Goal: Information Seeking & Learning: Learn about a topic

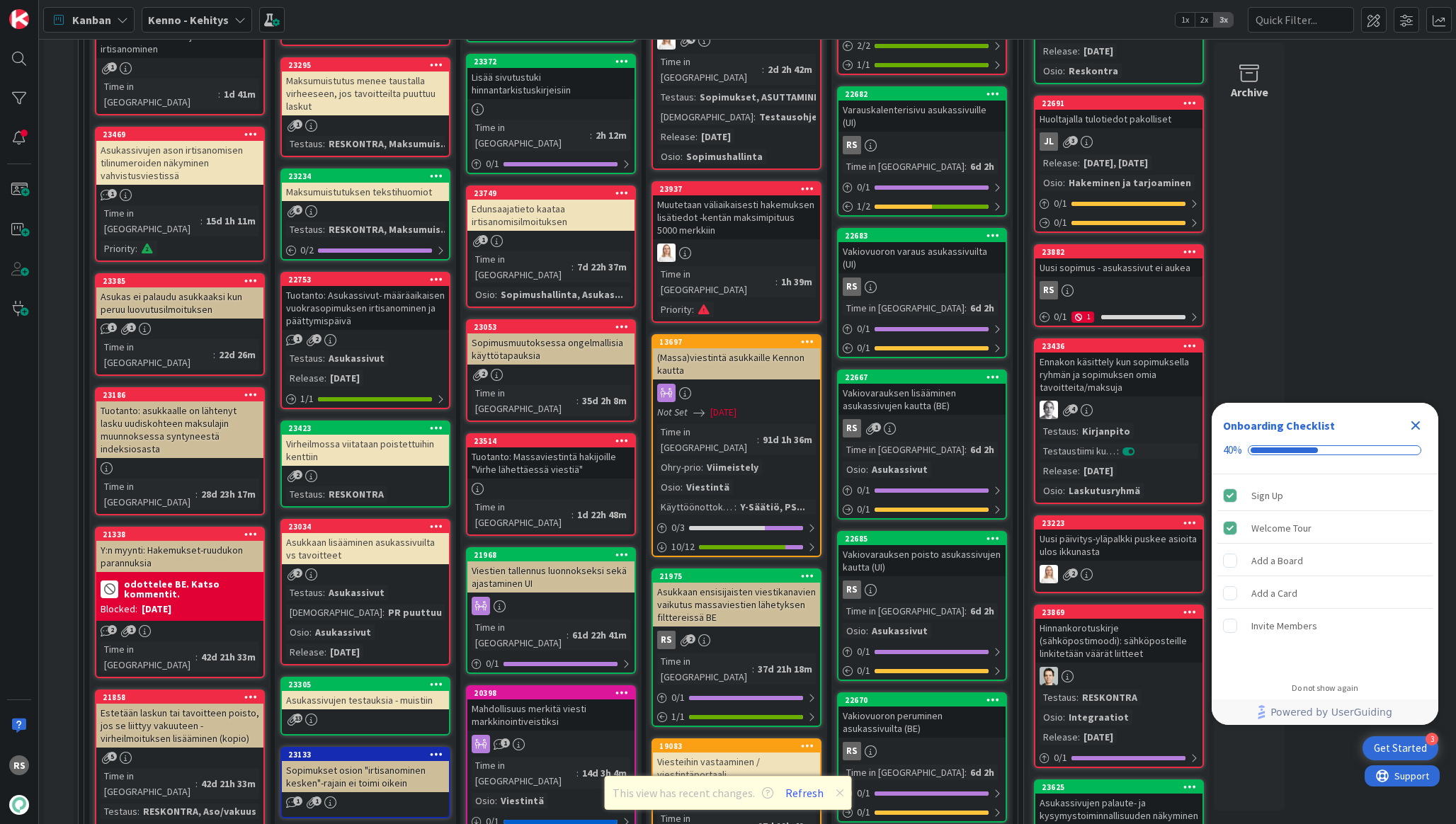
scroll to position [976, 0]
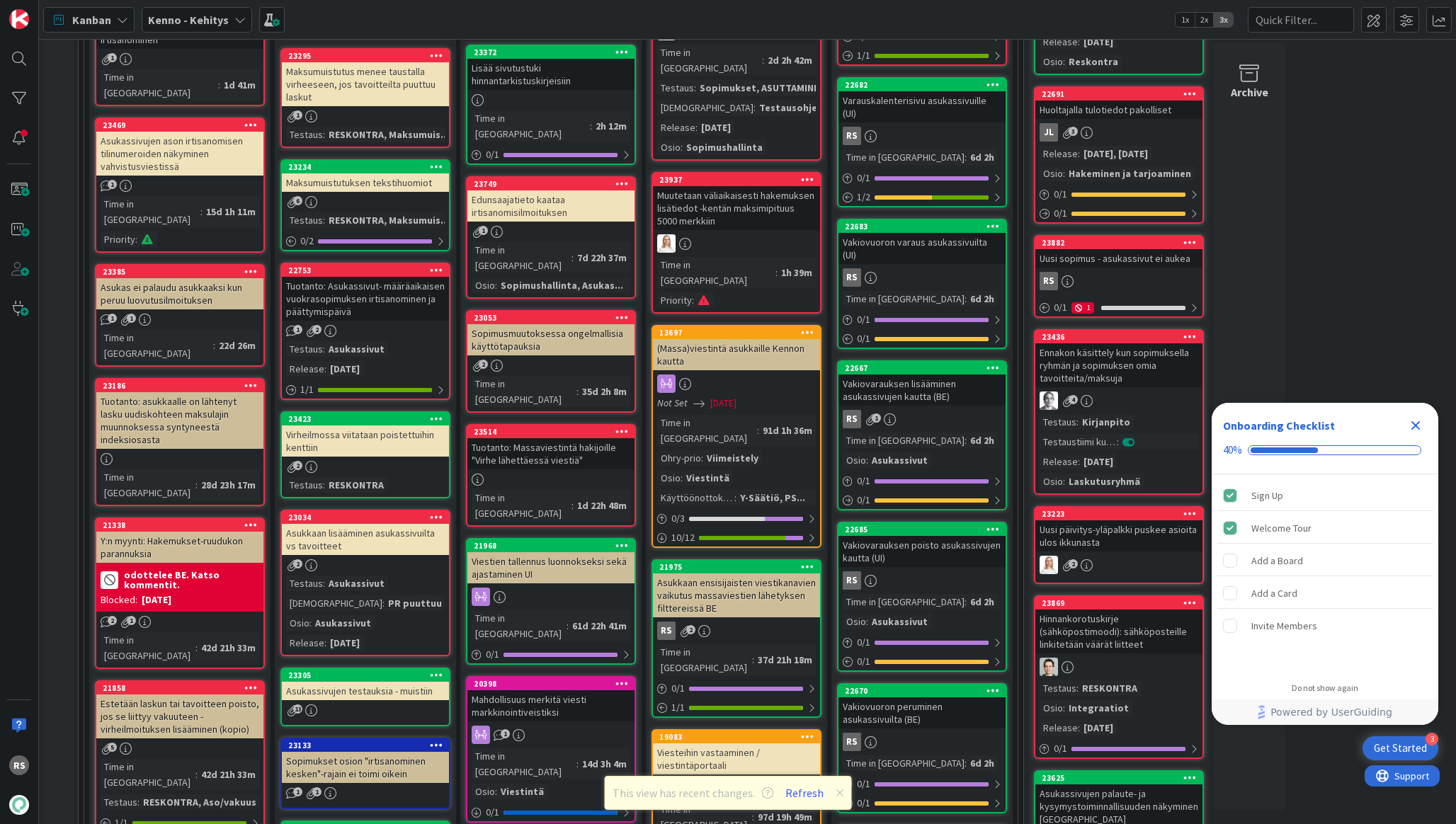
click at [756, 574] on div "Asukkaan ensisijaisten viestikanavien vaikutus massaviestien lähetyksen filtter…" at bounding box center [737, 596] width 167 height 44
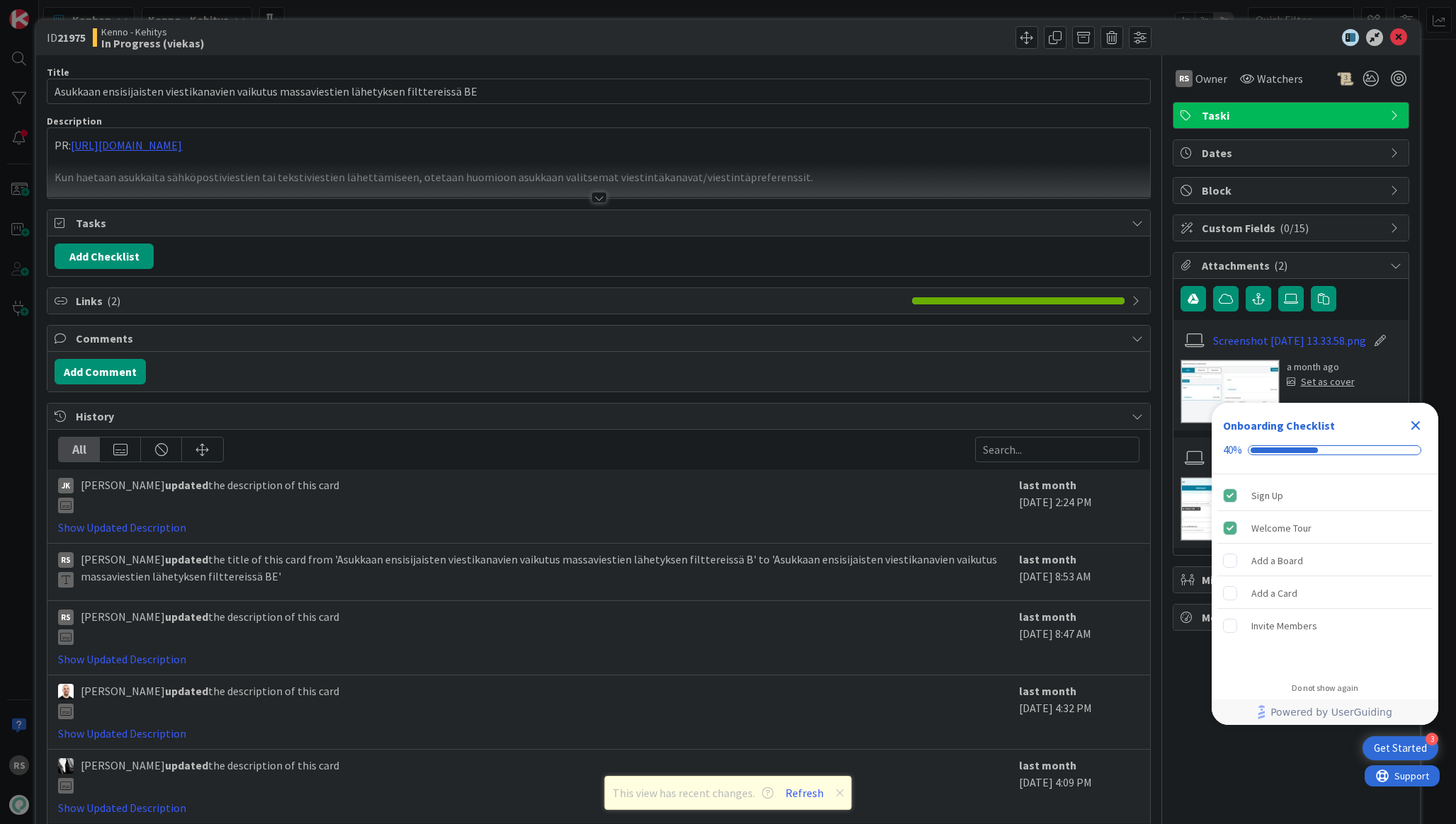
click at [591, 198] on div at bounding box center [599, 198] width 15 height 11
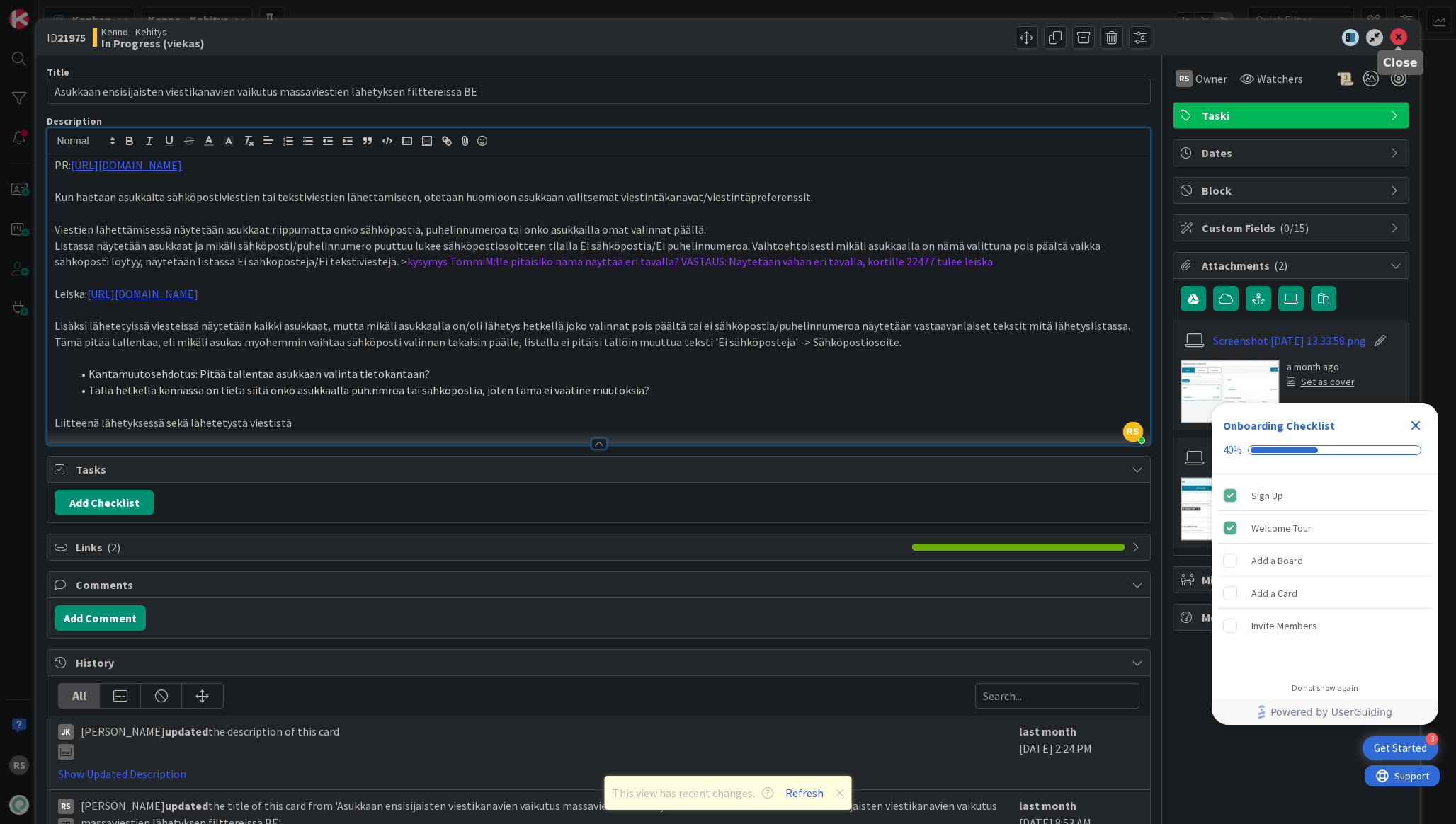
click at [1399, 39] on icon at bounding box center [1398, 37] width 17 height 17
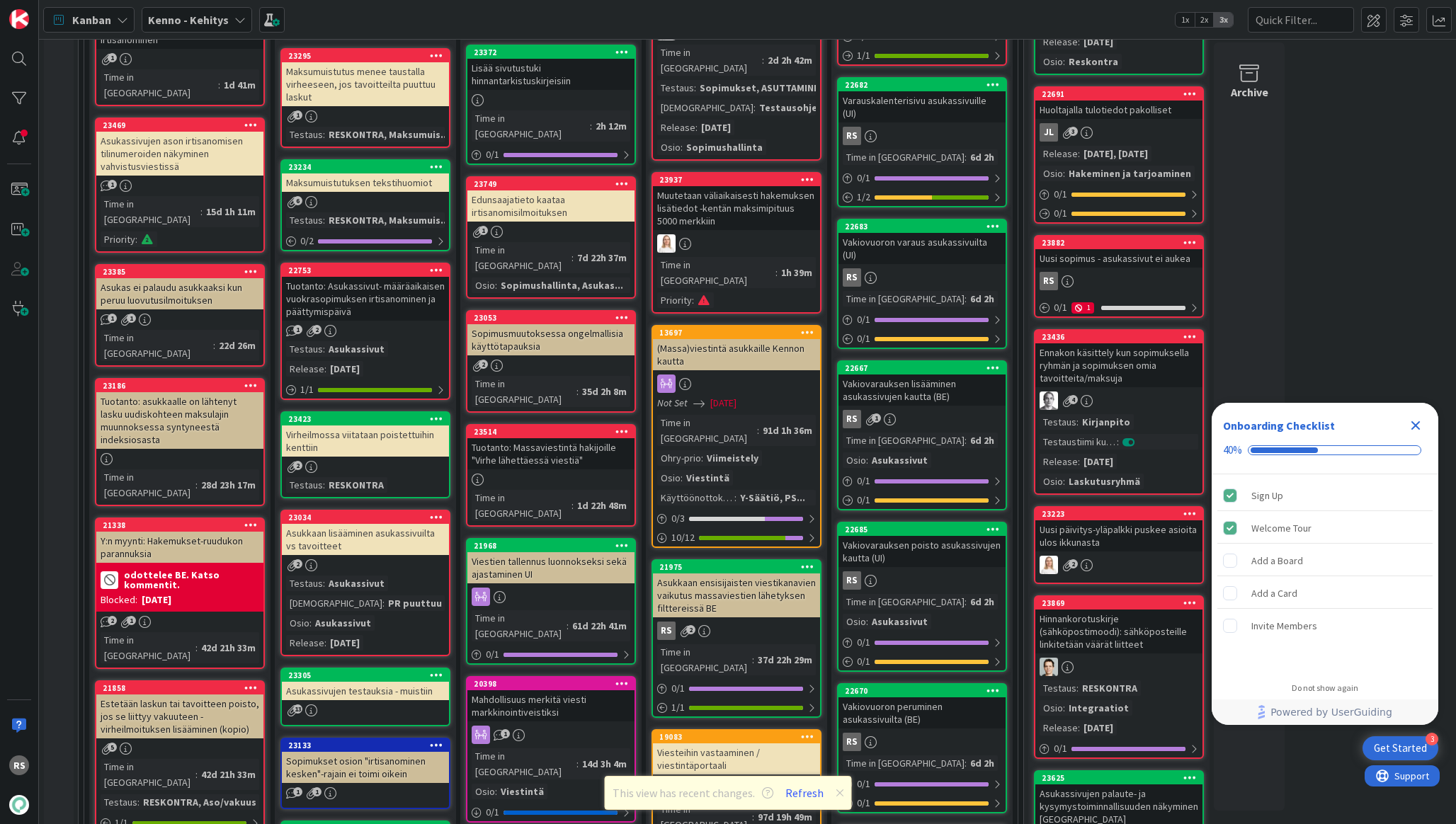
click at [733, 574] on div "Asukkaan ensisijaisten viestikanavien vaikutus massaviestien lähetyksen filtter…" at bounding box center [737, 596] width 167 height 44
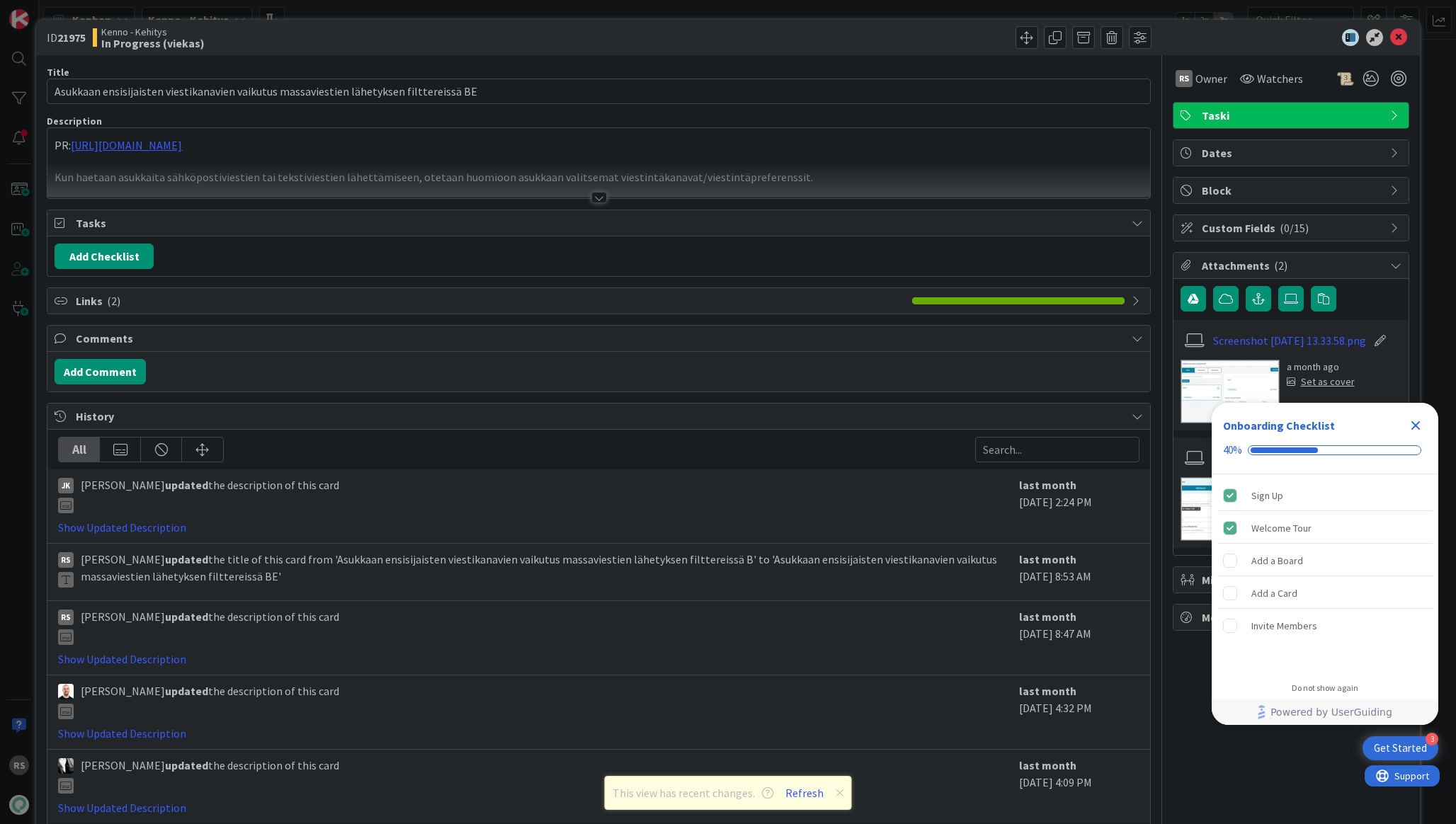
click at [260, 146] on div "PR: [URL][DOMAIN_NAME] Kun haetaan asukkaita sähköpostiviestien tai tekstiviest…" at bounding box center [599, 163] width 1102 height 70
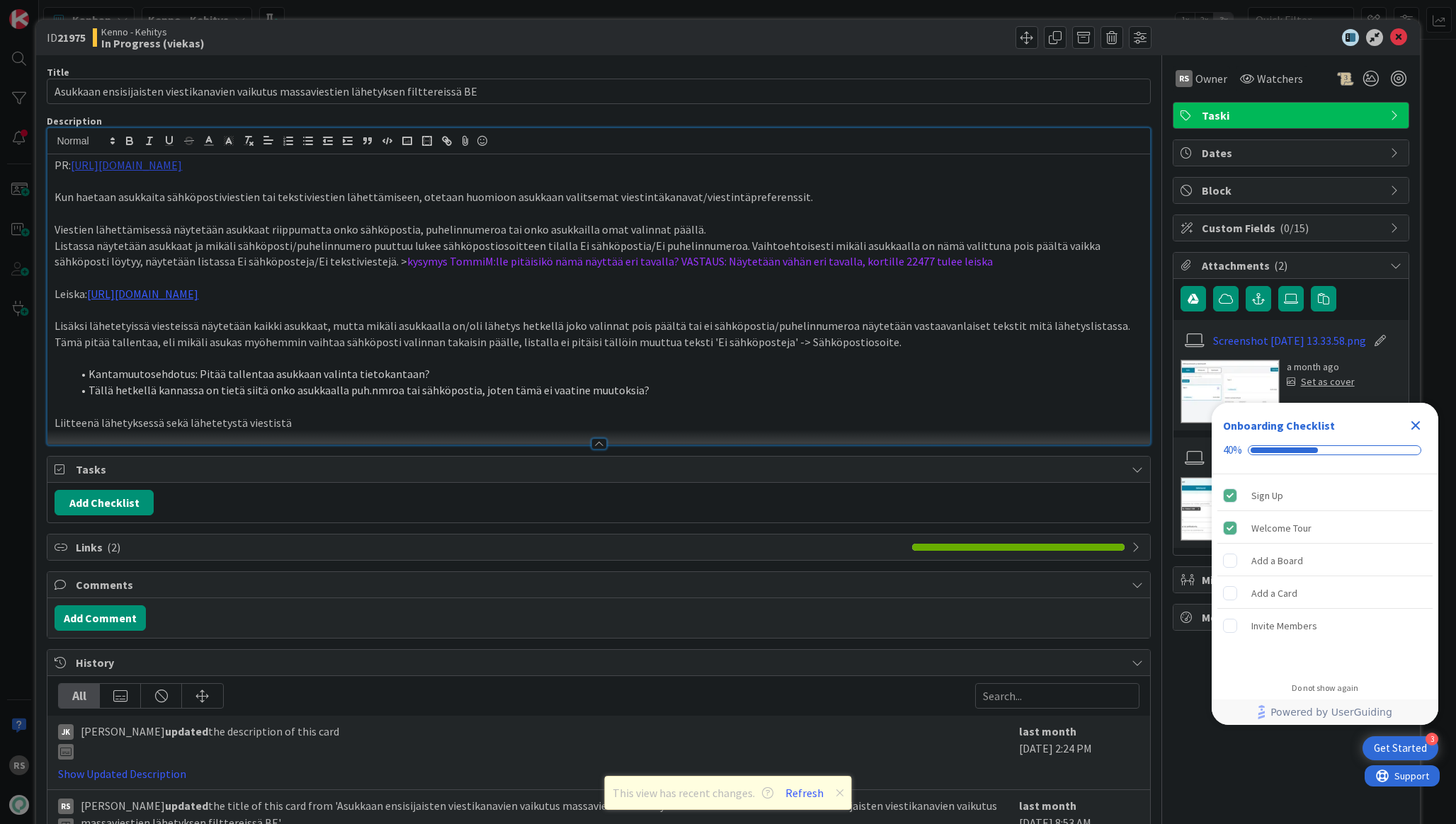
click at [182, 162] on link "[URL][DOMAIN_NAME]" at bounding box center [126, 164] width 111 height 14
click at [193, 190] on link "[URL][DOMAIN_NAME]" at bounding box center [144, 192] width 97 height 19
click at [1400, 36] on icon at bounding box center [1398, 37] width 17 height 17
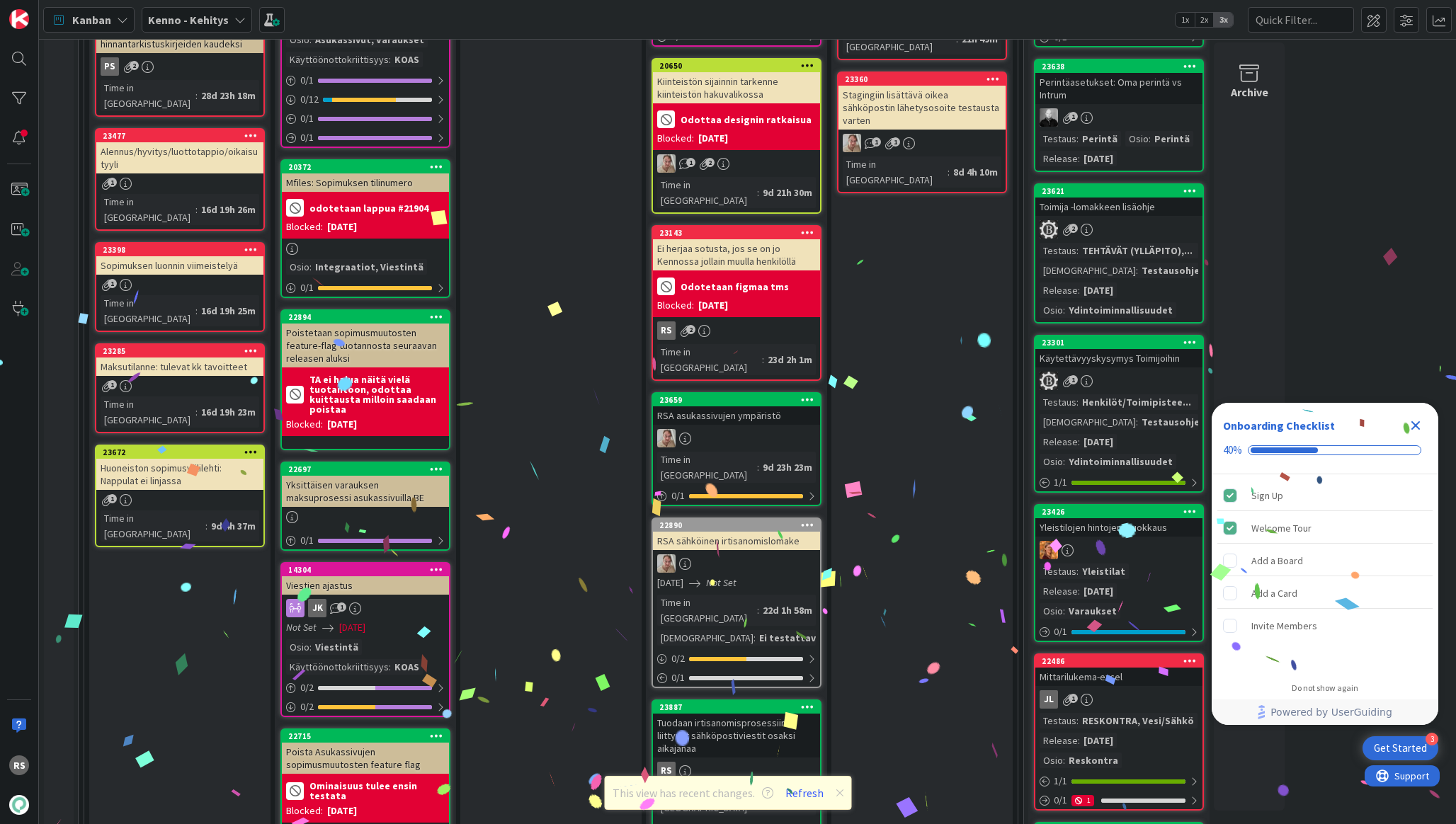
scroll to position [1987, 0]
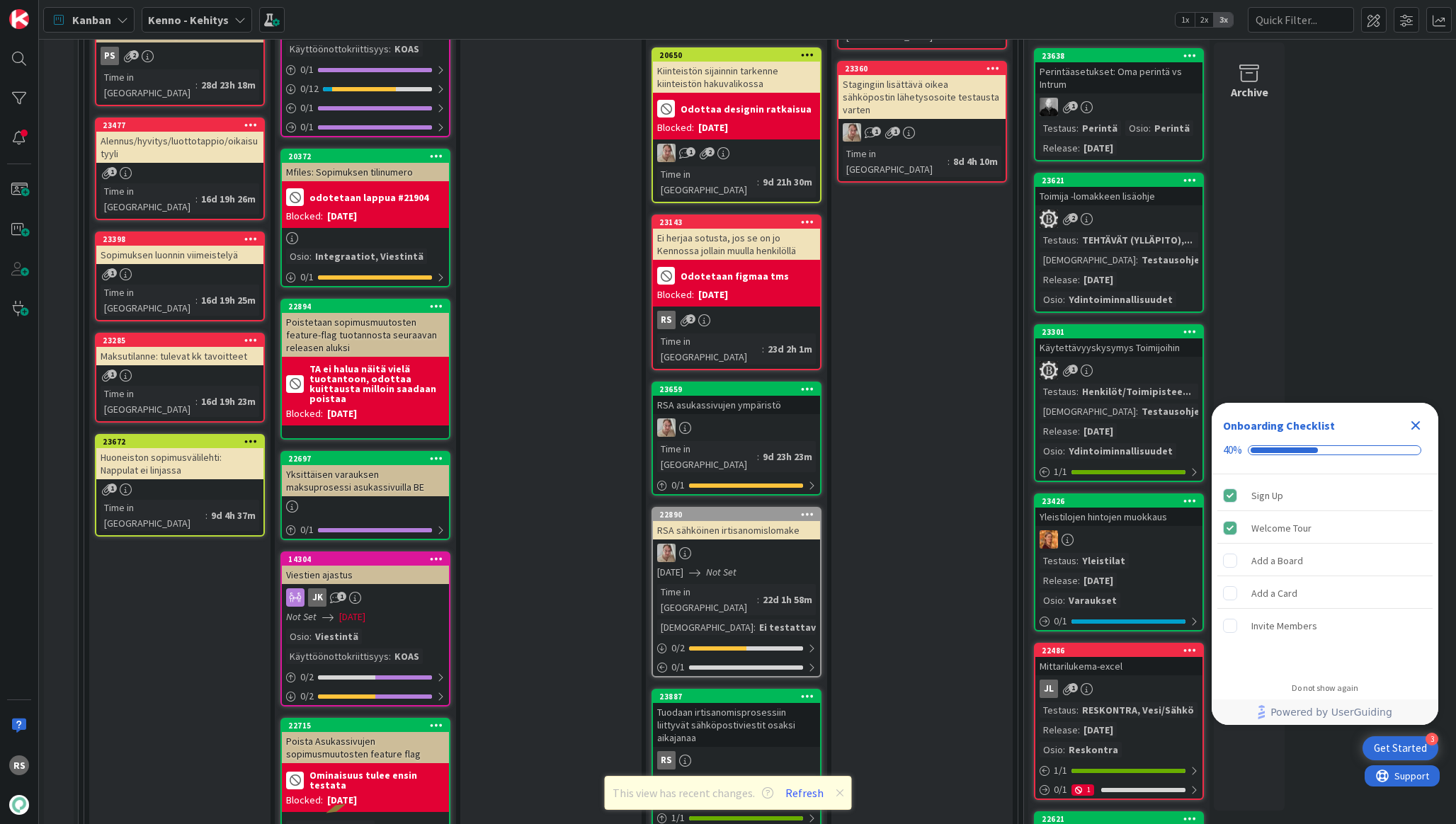
click at [738, 703] on div "Tuodaan irtisanomisprosessiin liittyvät sähköpostiviestit osaksi aikajanaa" at bounding box center [737, 725] width 167 height 44
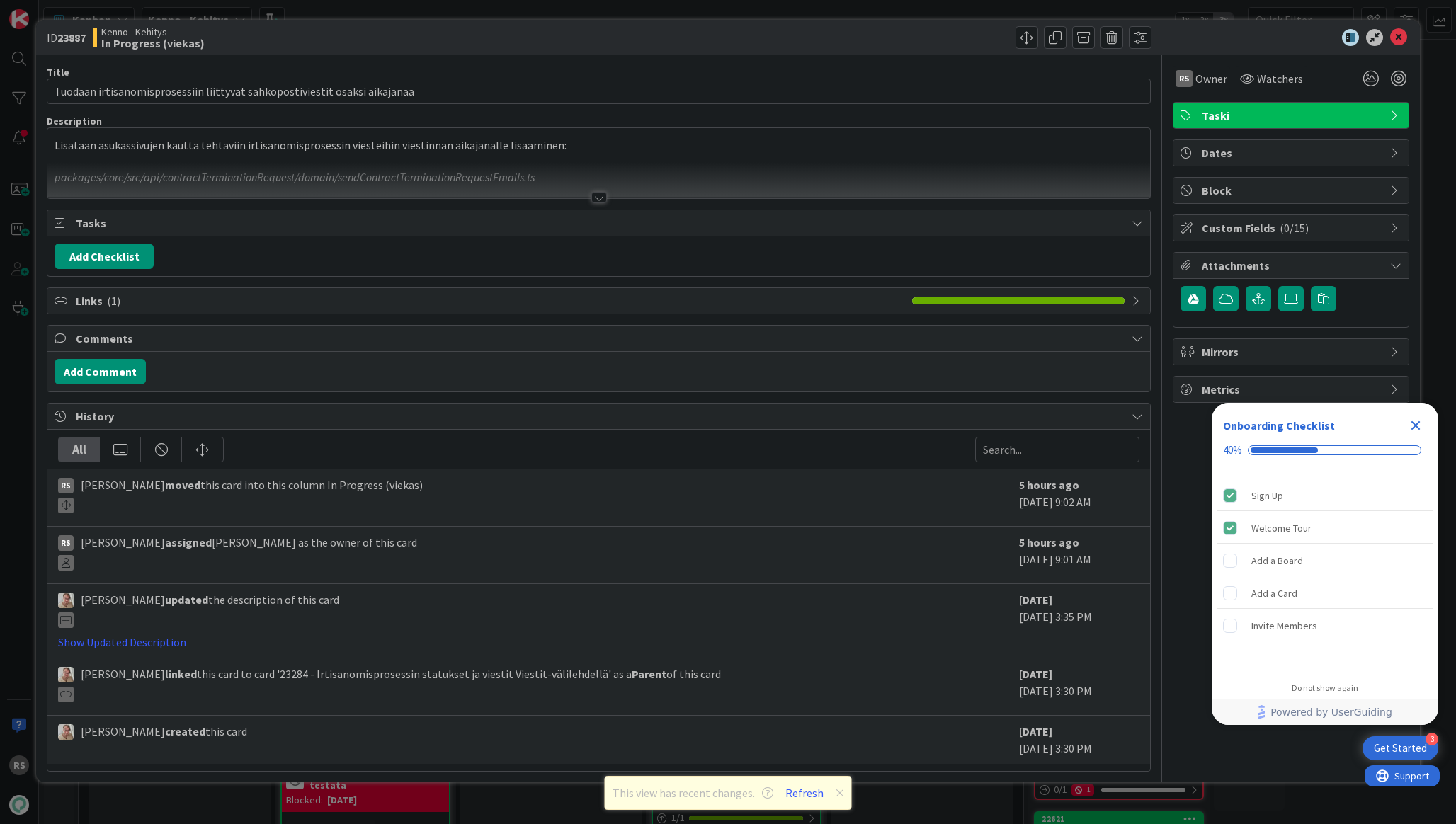
click at [604, 201] on div at bounding box center [599, 198] width 15 height 11
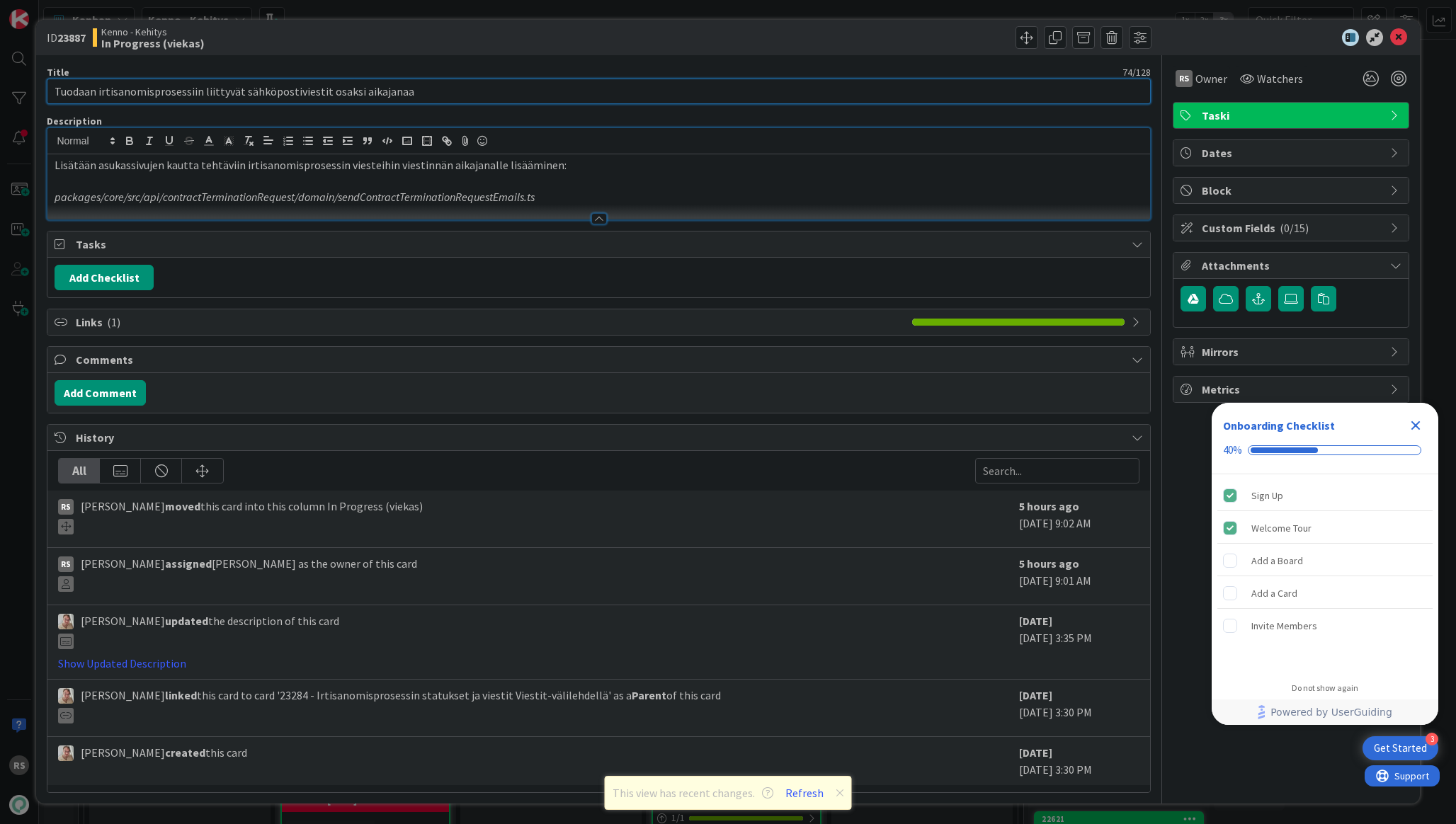
click at [581, 93] on input "Tuodaan irtisanomisprosessiin liittyvät sähköpostiviestit osaksi aikajanaa" at bounding box center [599, 91] width 1104 height 25
click at [698, 182] on p at bounding box center [598, 181] width 1088 height 16
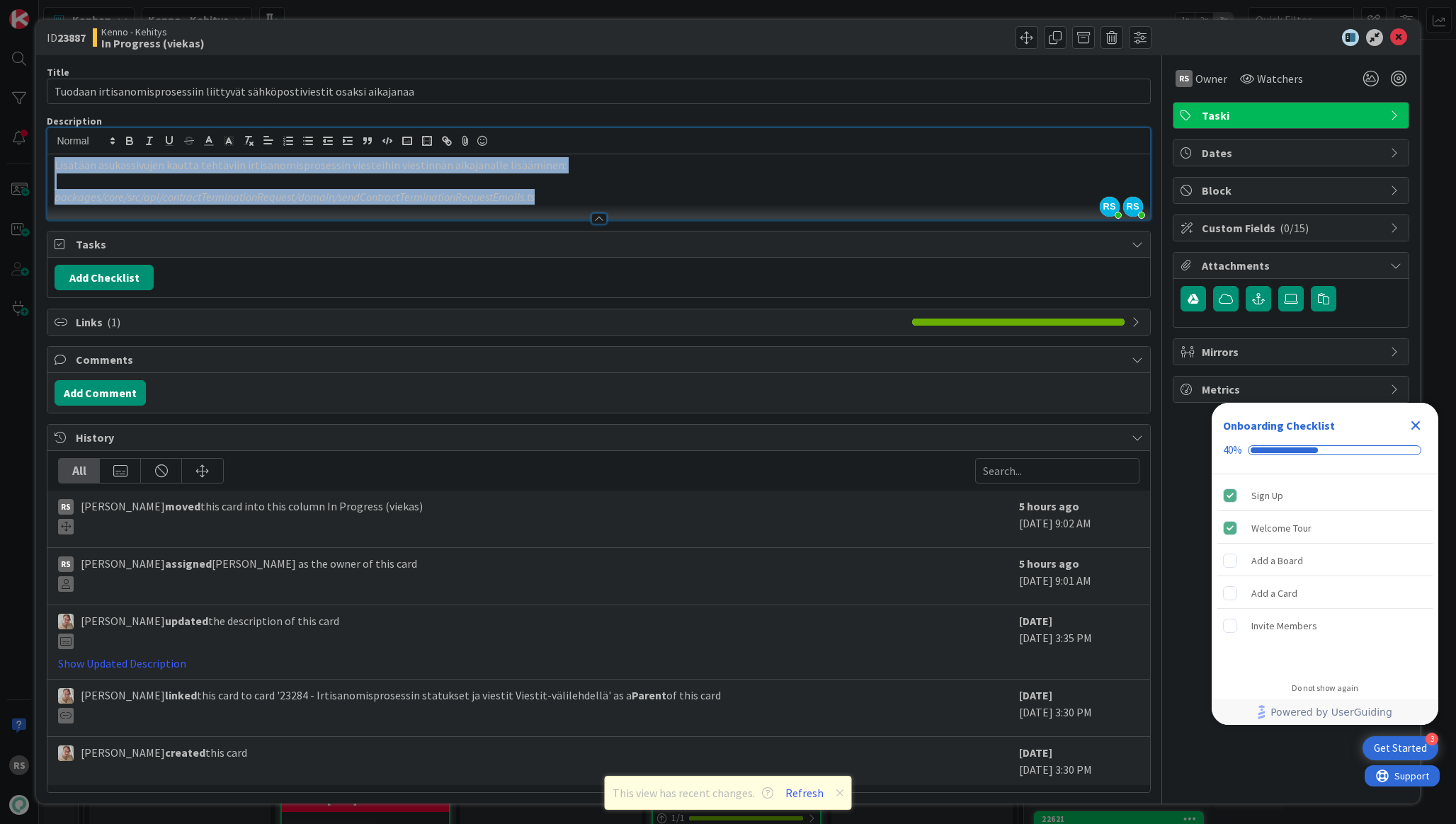
copy div "Lisätään asukassivujen kautta tehtäviin irtisanomisprosessin viesteihin viestin…"
